Goal: Transaction & Acquisition: Purchase product/service

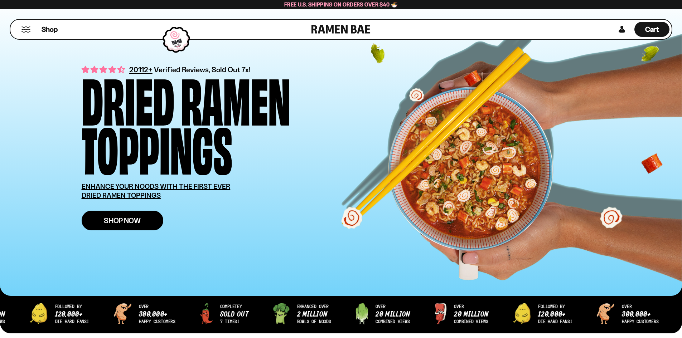
click at [131, 225] on span "Shop Now" at bounding box center [122, 221] width 37 height 8
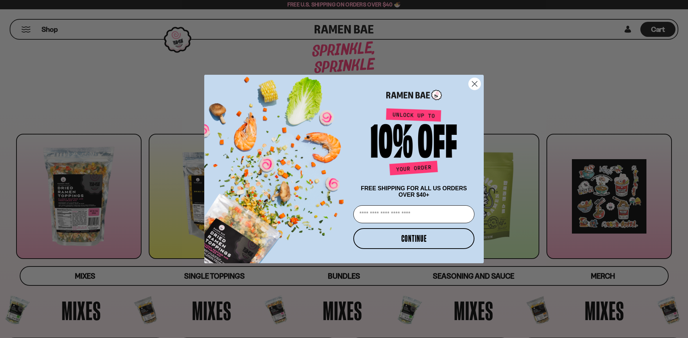
click at [390, 221] on input "Email" at bounding box center [413, 215] width 121 height 18
type input "**********"
click at [406, 245] on button "CONTINUE" at bounding box center [413, 239] width 121 height 21
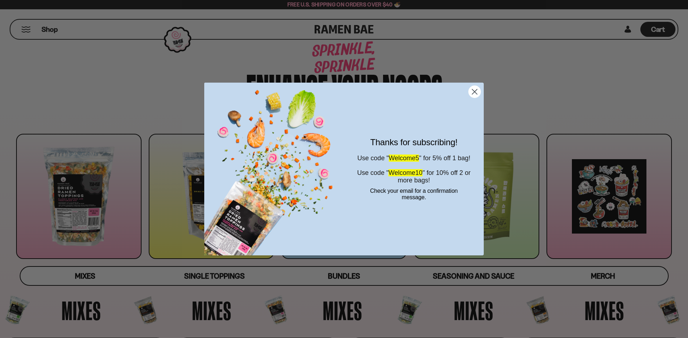
click at [474, 92] on icon "Close dialog" at bounding box center [474, 92] width 5 height 5
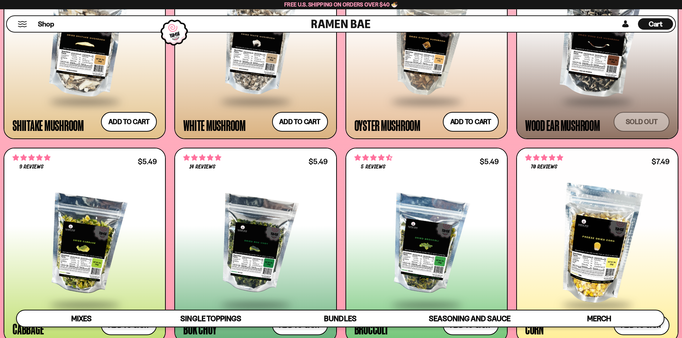
scroll to position [1254, 0]
